Goal: Task Accomplishment & Management: Complete application form

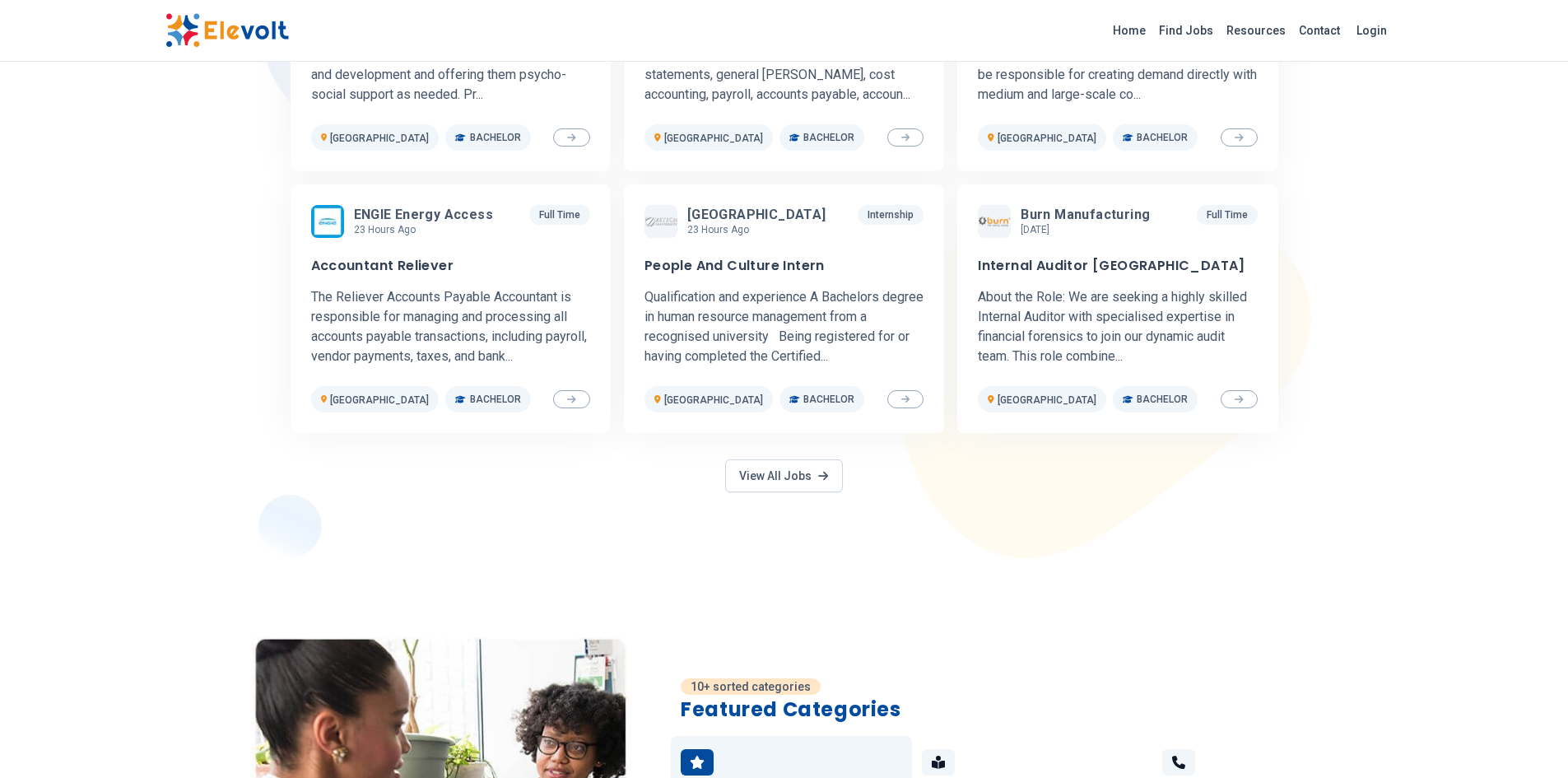
scroll to position [658, 0]
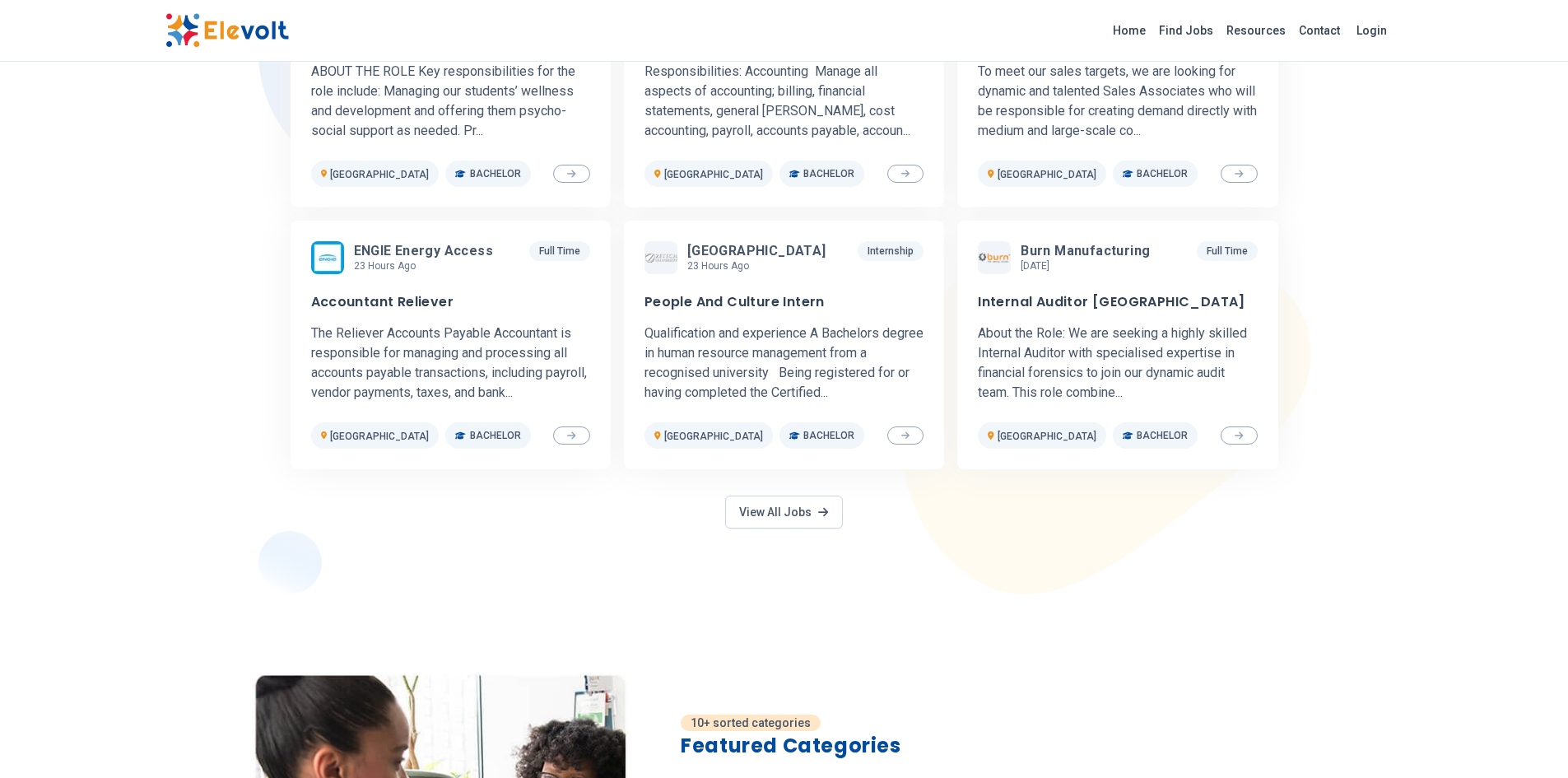
click at [1413, 408] on div "1000+ premium jobs Featured Jobs Nova Pioneer 59 minutes ago [DATE] [DATE] Full…" at bounding box center [784, 239] width 1568 height 708
click at [771, 519] on link "View All Jobs" at bounding box center [784, 512] width 117 height 33
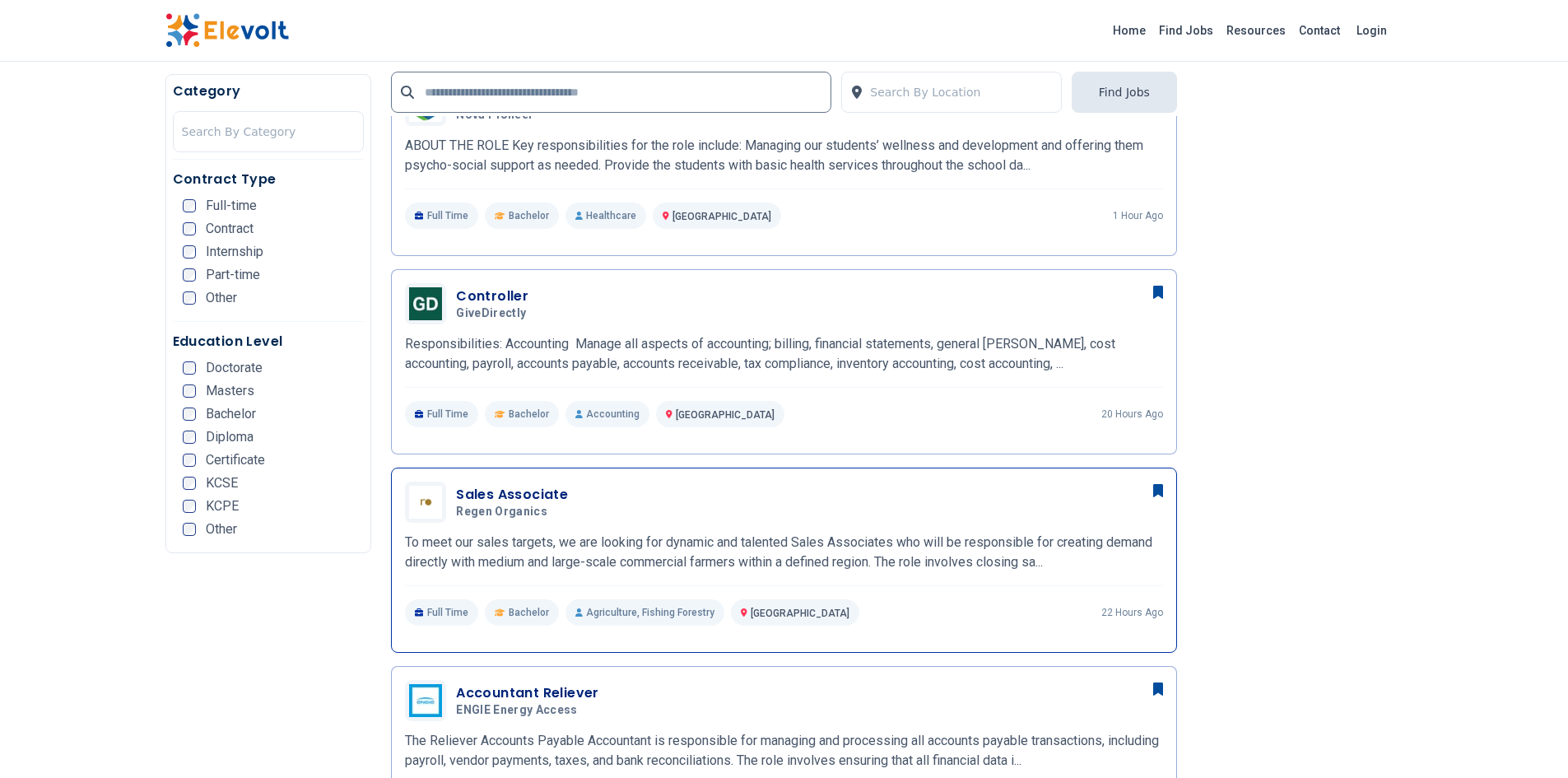
scroll to position [494, 0]
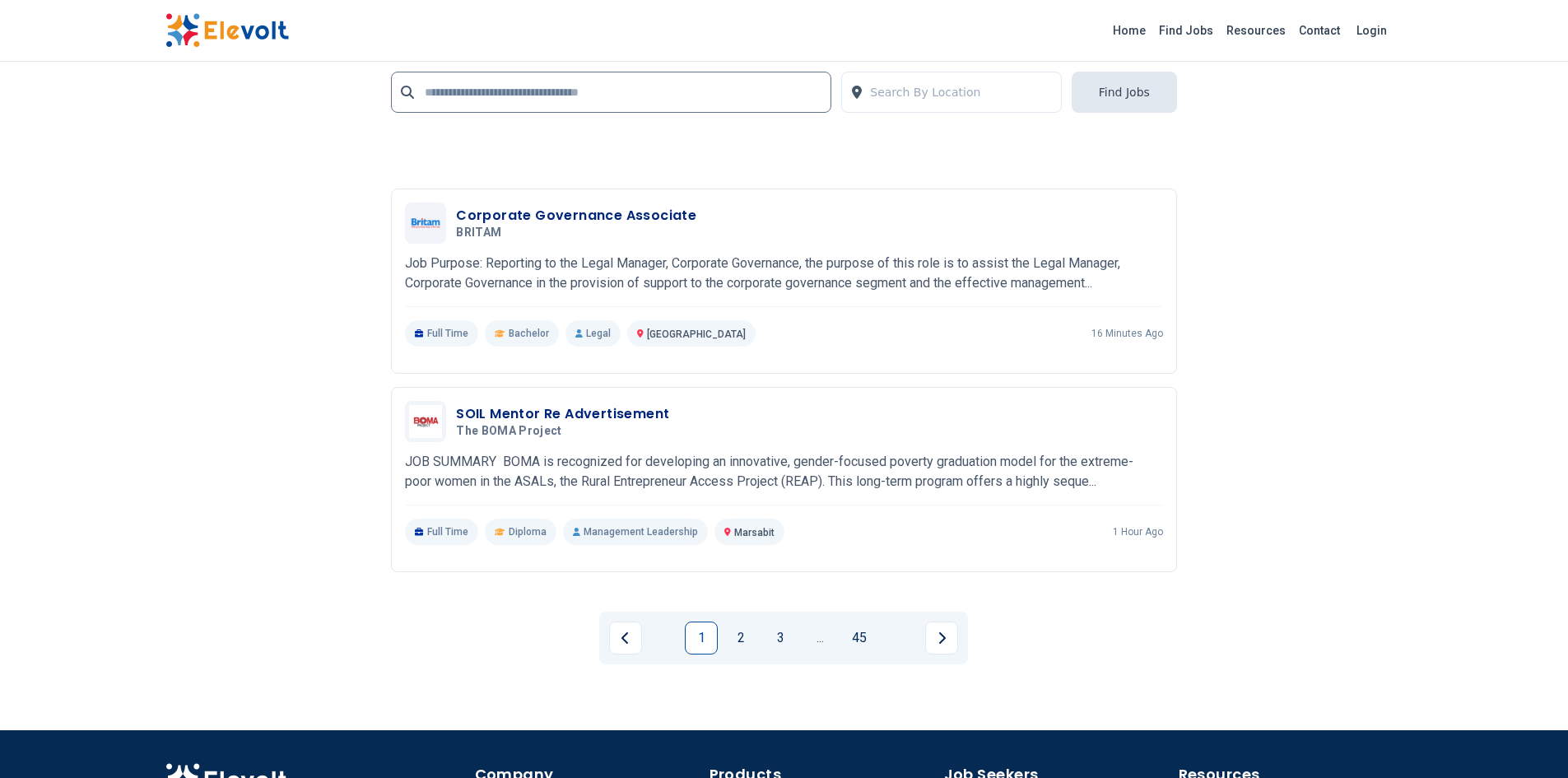
scroll to position [3540, 0]
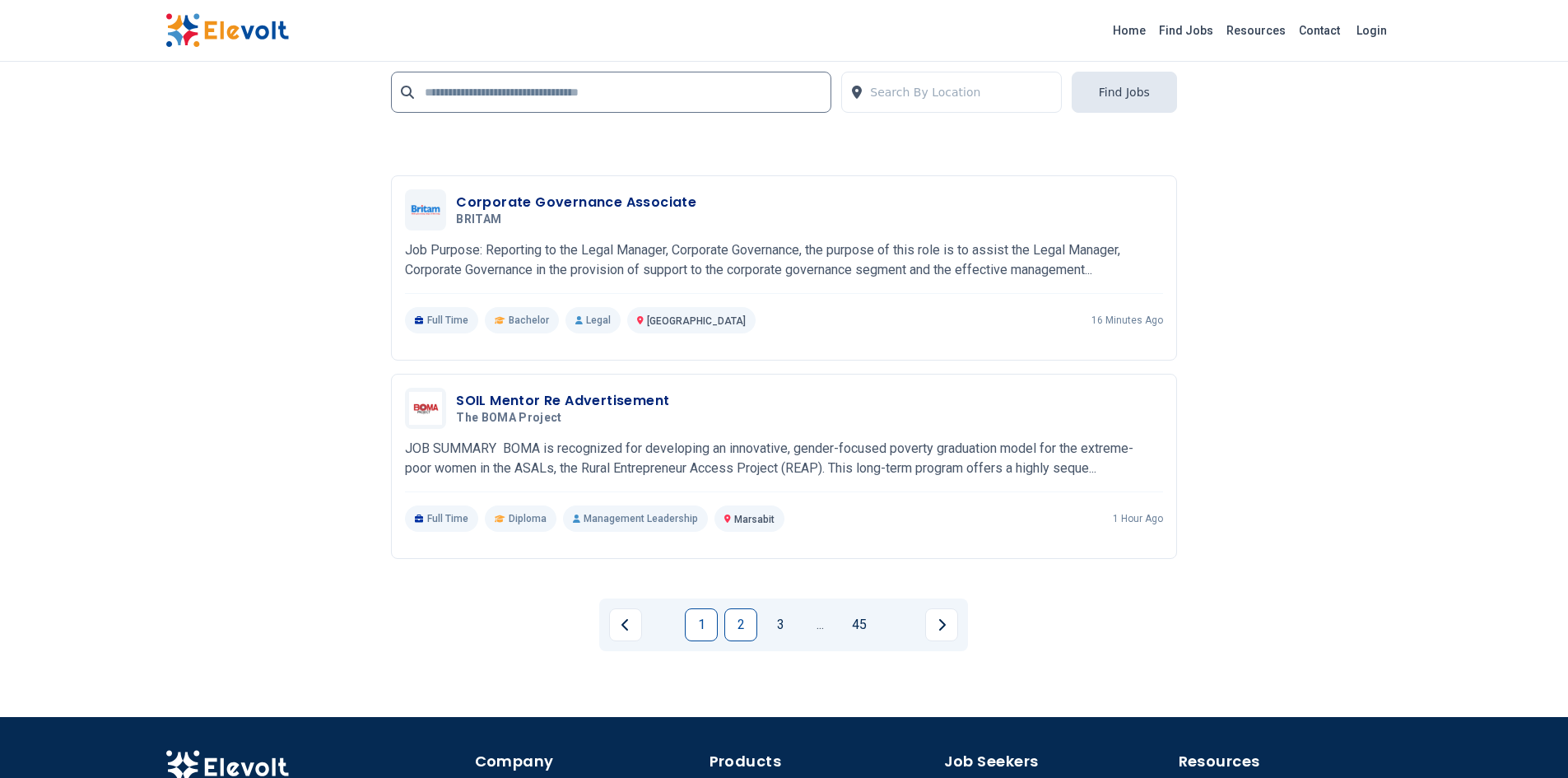
click at [746, 632] on link "2" at bounding box center [741, 624] width 33 height 33
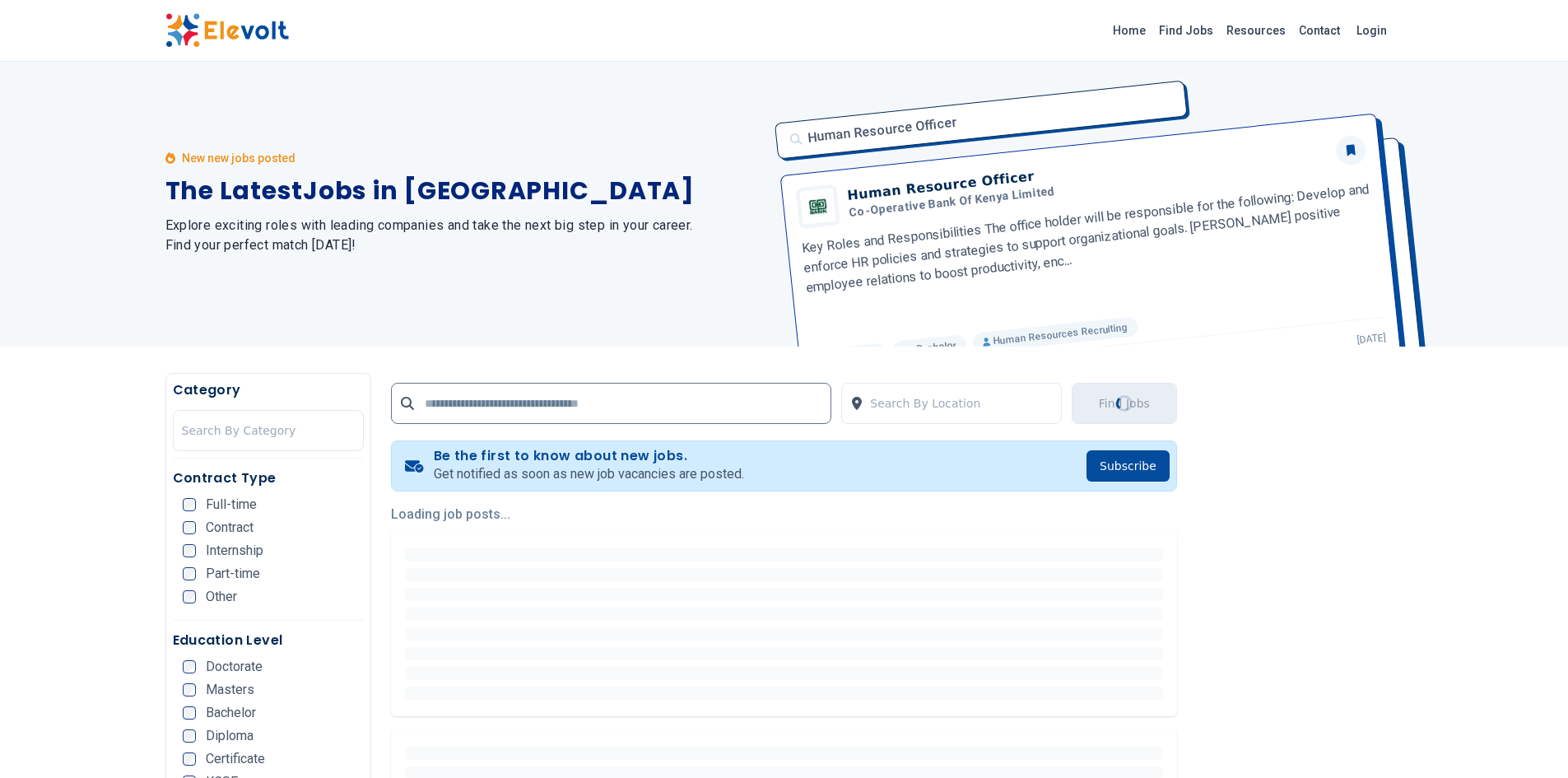
scroll to position [0, 0]
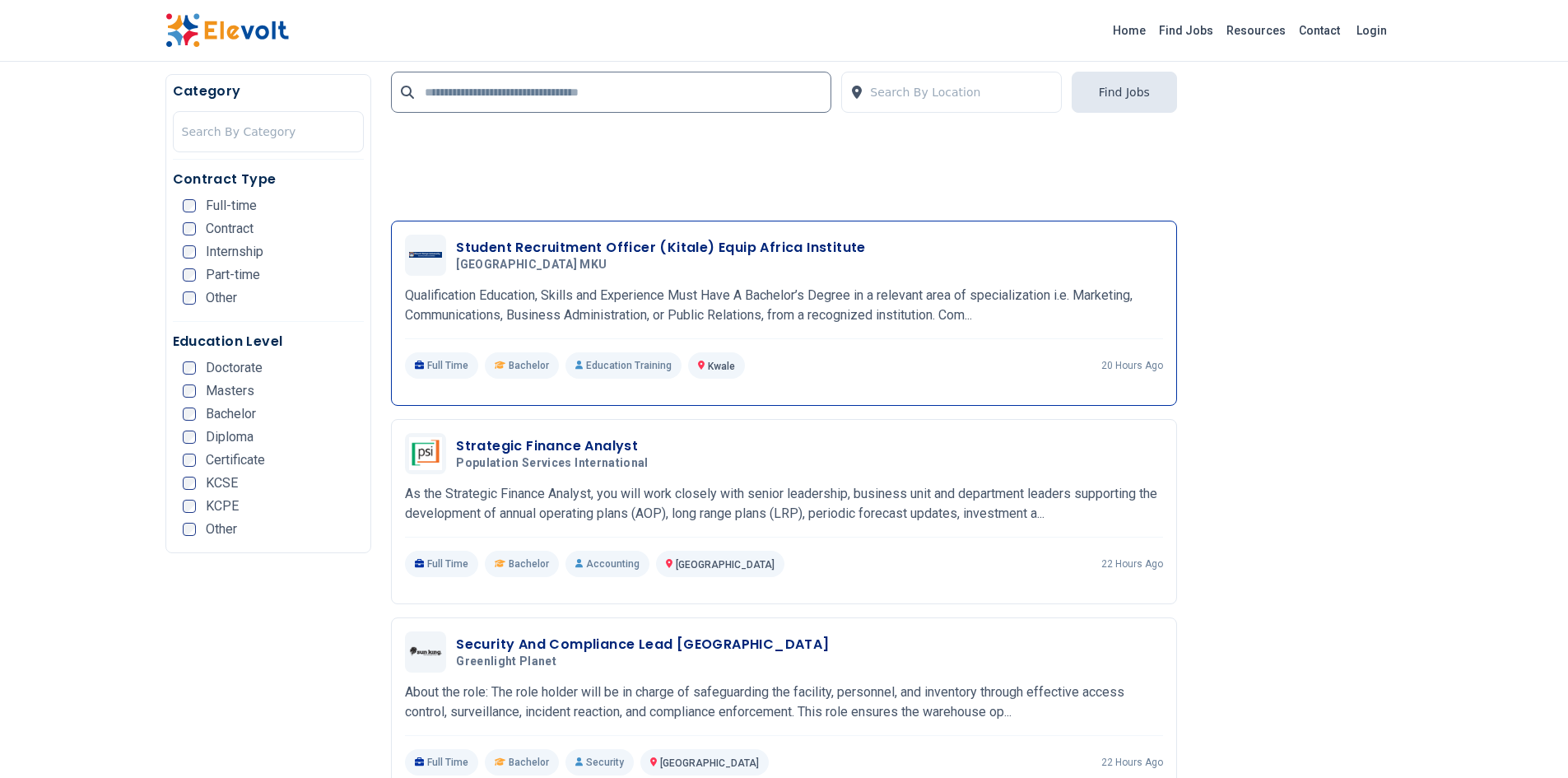
scroll to position [1565, 0]
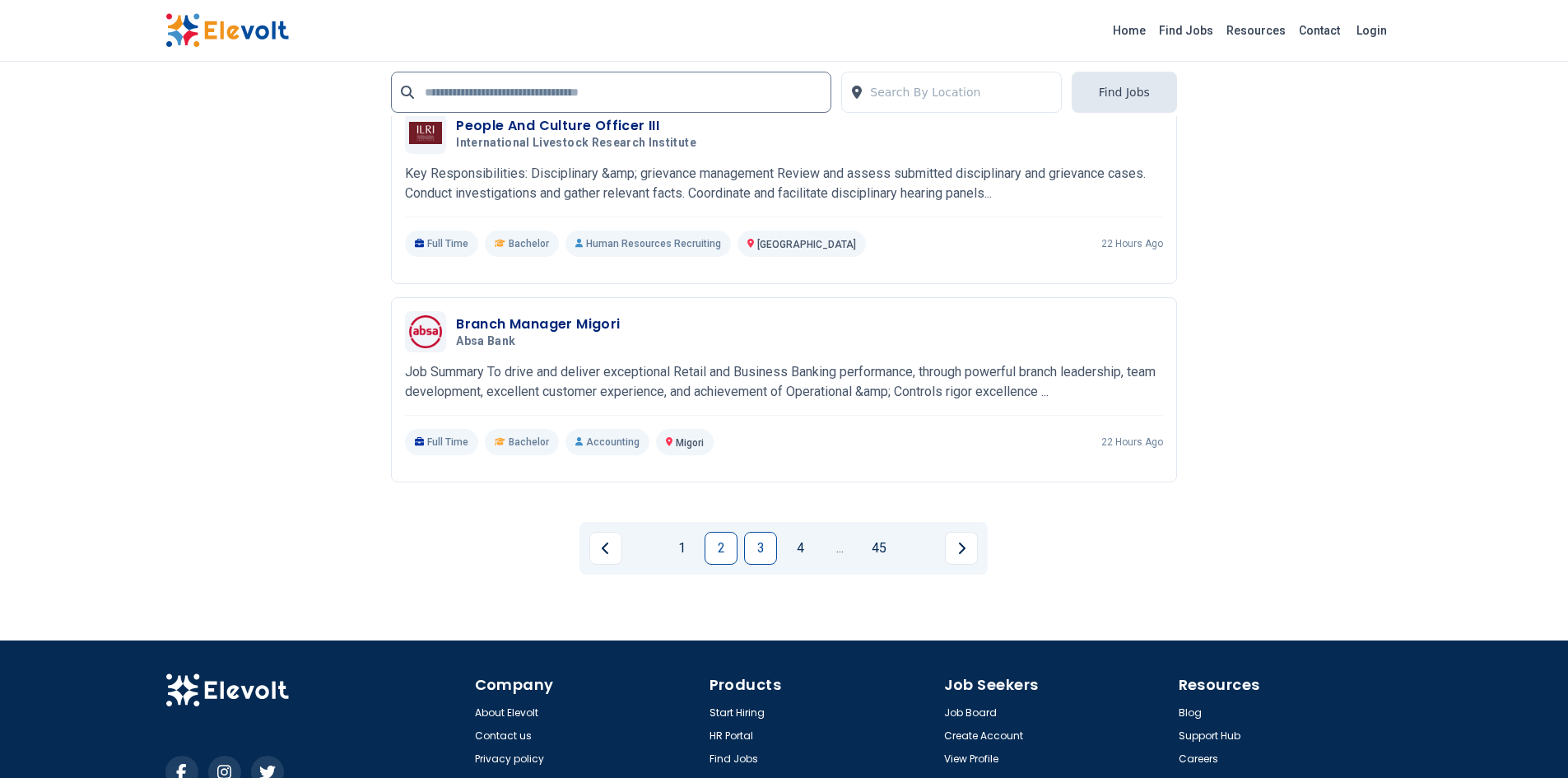
click at [746, 532] on link "3" at bounding box center [760, 548] width 33 height 33
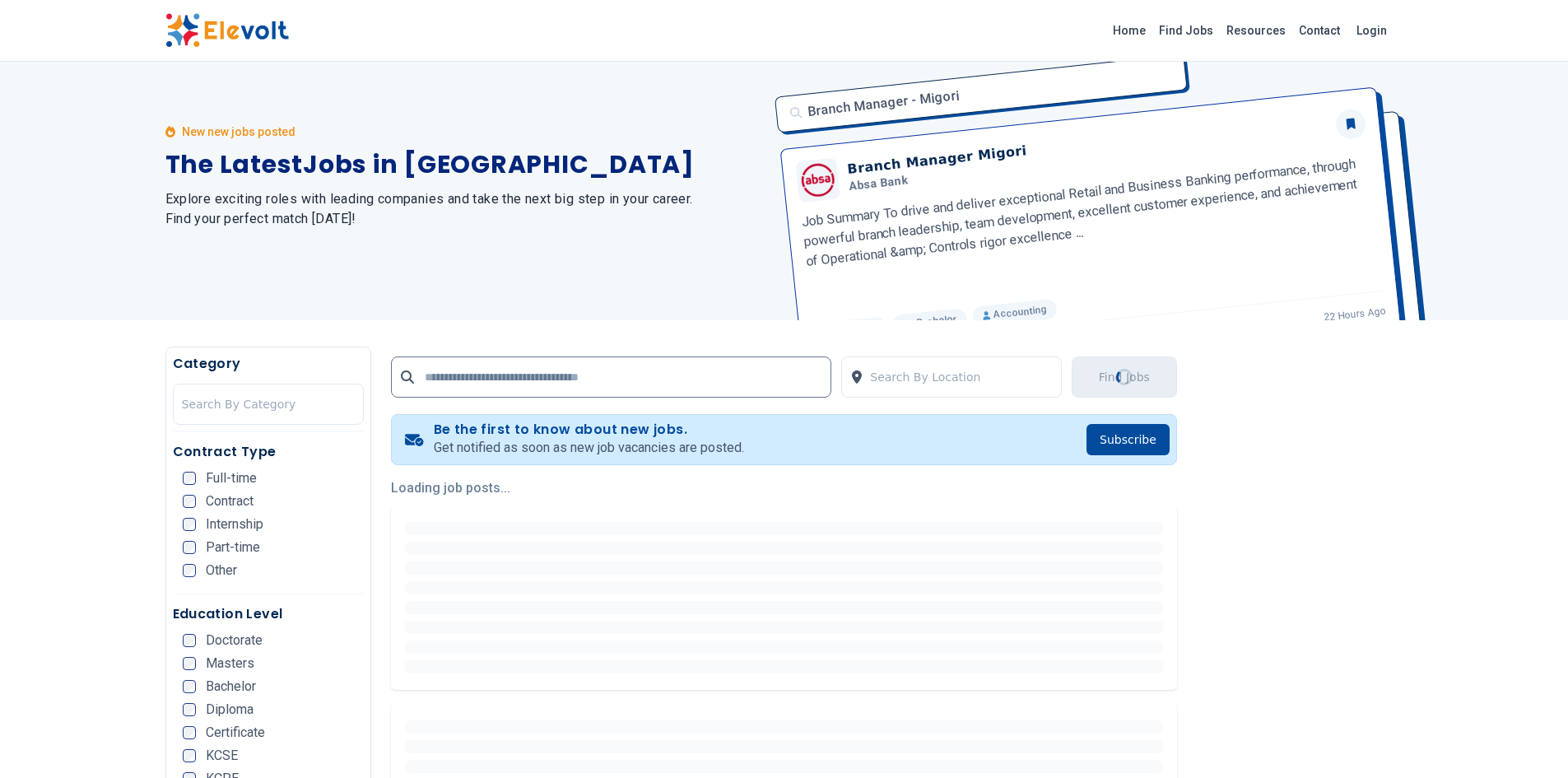
scroll to position [0, 0]
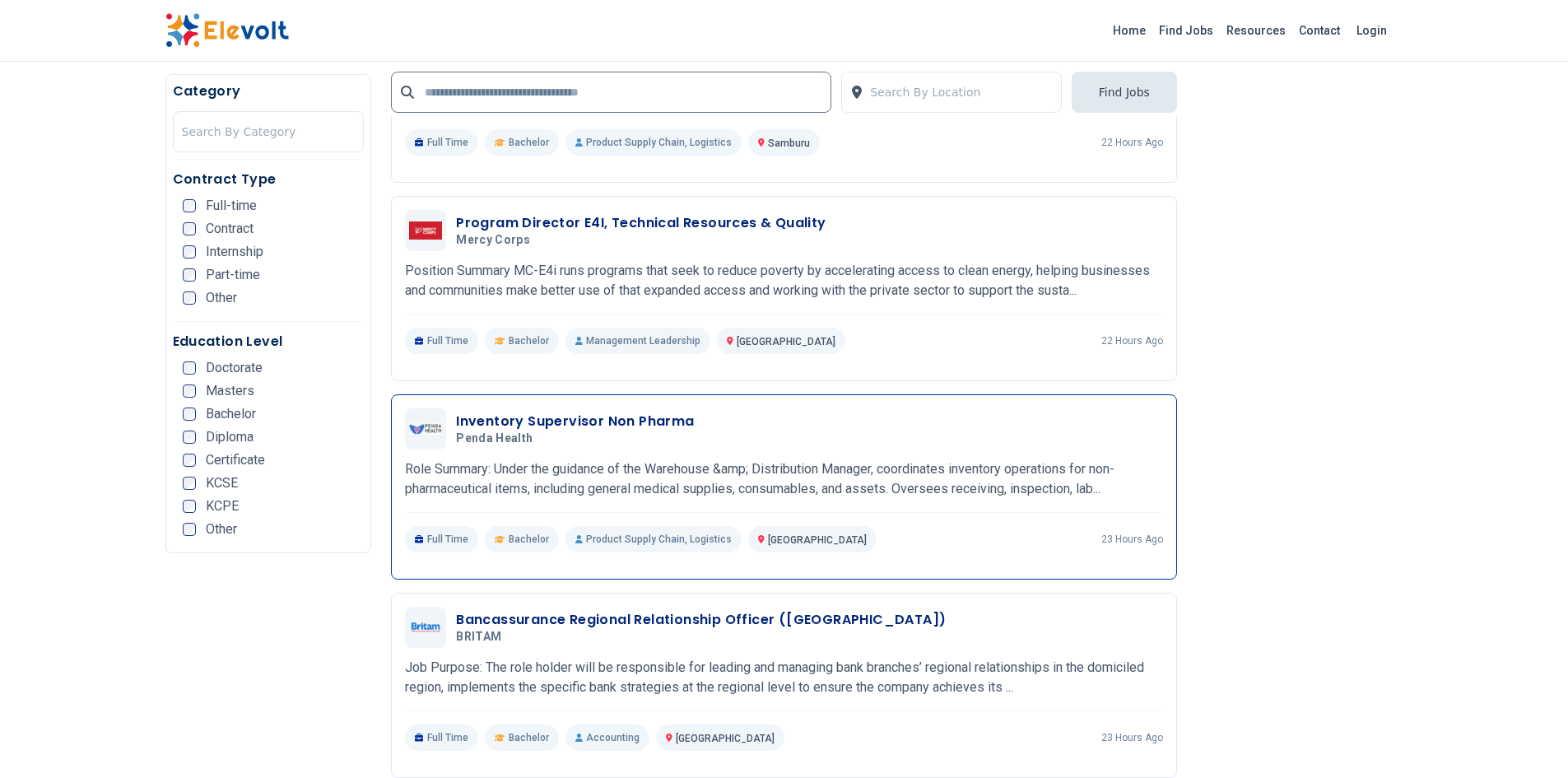
scroll to position [658, 0]
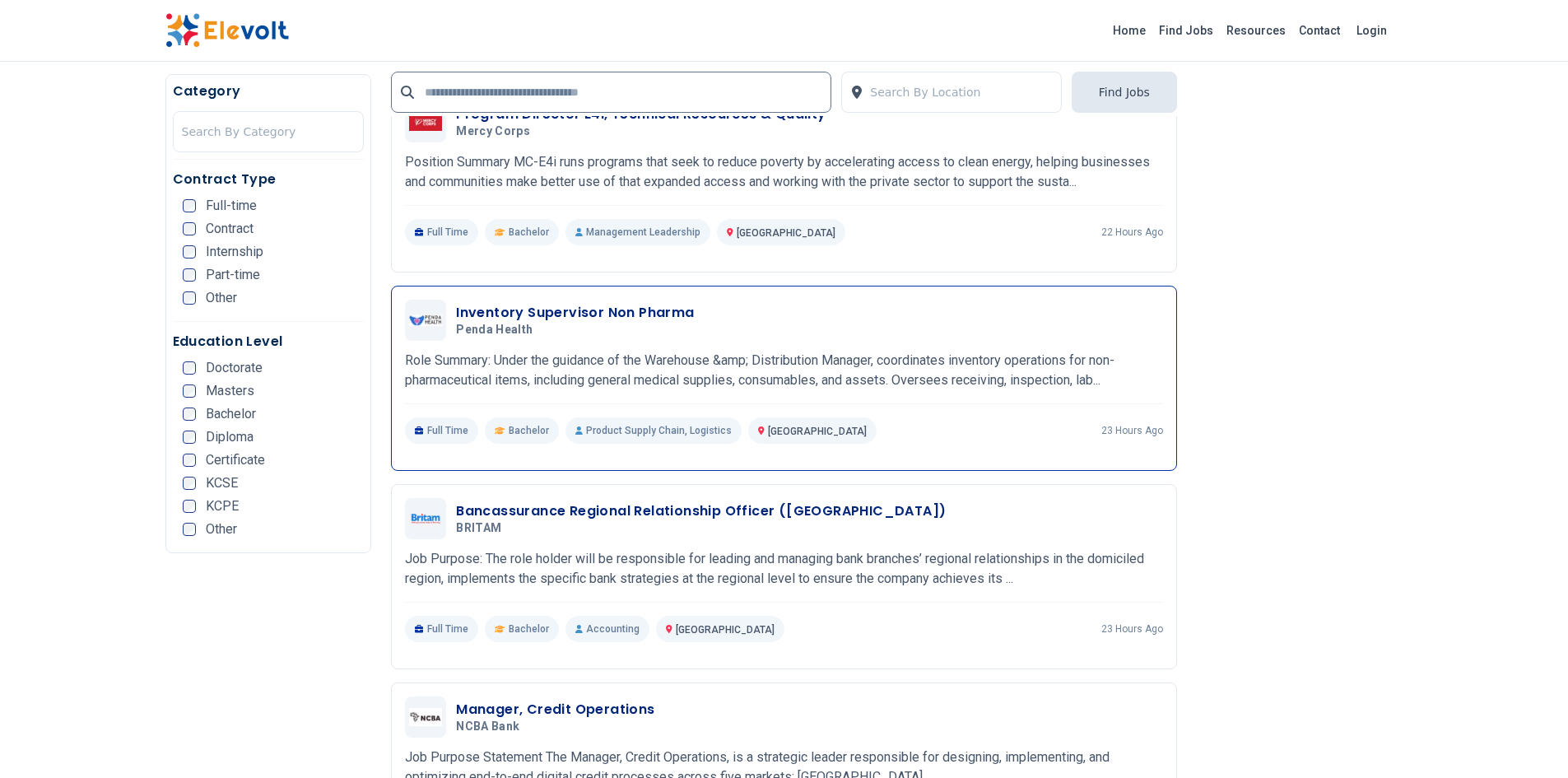
click at [602, 304] on h3 "Inventory Supervisor Non Pharma" at bounding box center [575, 313] width 237 height 20
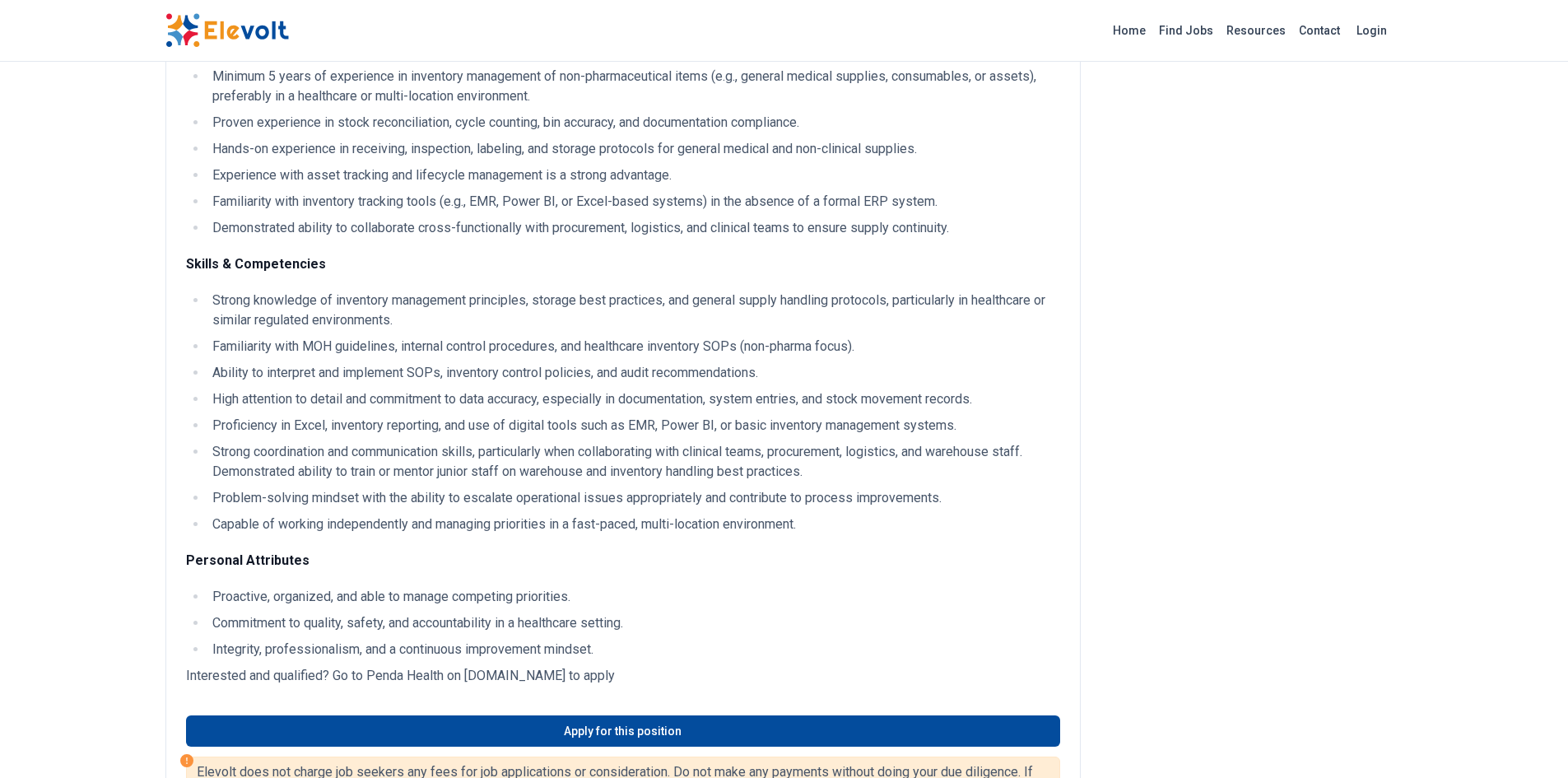
scroll to position [905, 0]
